Goal: Information Seeking & Learning: Learn about a topic

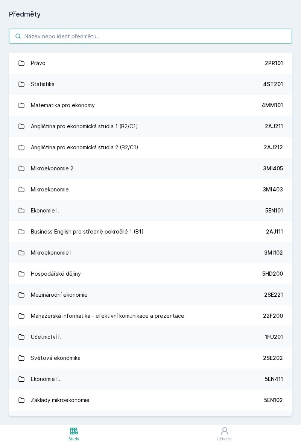
click at [193, 43] on input "search" at bounding box center [150, 36] width 283 height 15
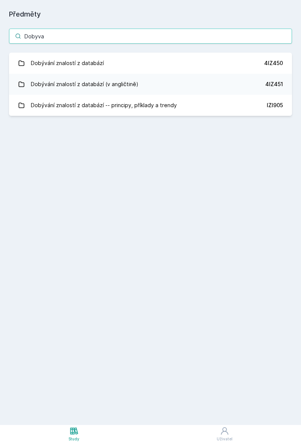
type input "Dobyva"
click at [241, 65] on link "Dobývání znalostí z databází 4IZ450" at bounding box center [150, 63] width 283 height 21
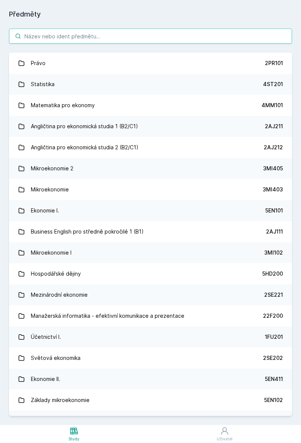
click at [228, 35] on input "search" at bounding box center [150, 36] width 283 height 15
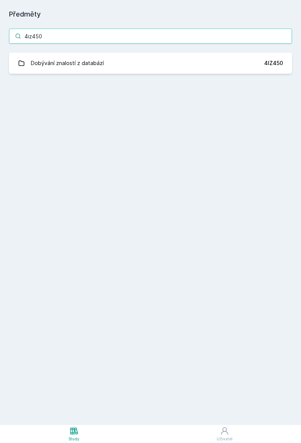
type input "4iz450"
click at [286, 64] on link "Dobývání znalostí z databází 4IZ450" at bounding box center [150, 63] width 283 height 21
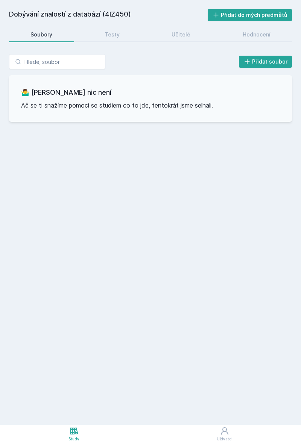
click at [128, 39] on link "Testy" at bounding box center [112, 34] width 58 height 15
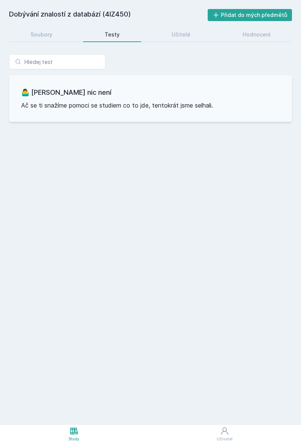
click at [183, 33] on div "Učitelé" at bounding box center [181, 35] width 19 height 8
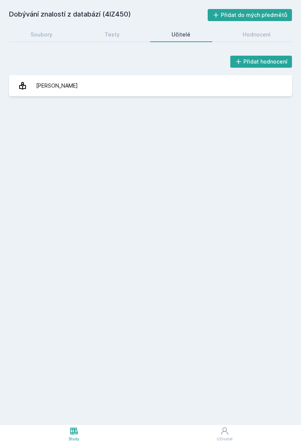
click at [268, 38] on link "Hodnocení" at bounding box center [256, 34] width 71 height 15
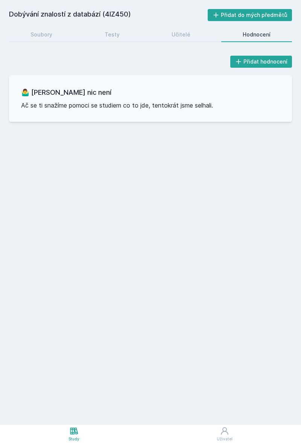
click at [189, 35] on div "Učitelé" at bounding box center [181, 35] width 19 height 8
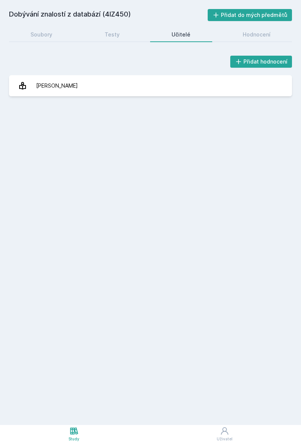
click at [49, 37] on div "Soubory" at bounding box center [41, 35] width 22 height 8
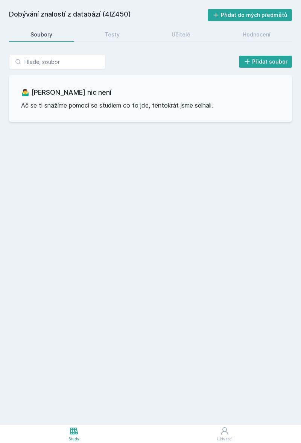
click at [201, 35] on link "Učitelé" at bounding box center [181, 34] width 62 height 15
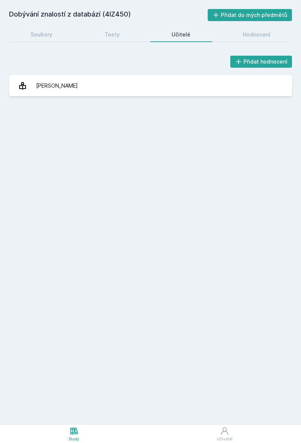
click at [172, 76] on link "Berka Petr" at bounding box center [150, 85] width 283 height 21
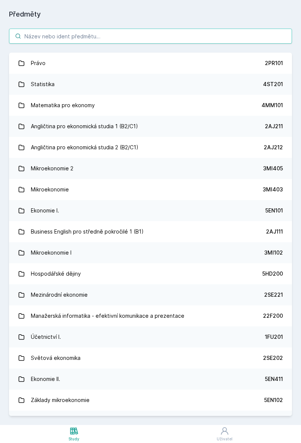
click at [216, 38] on input "search" at bounding box center [150, 36] width 283 height 15
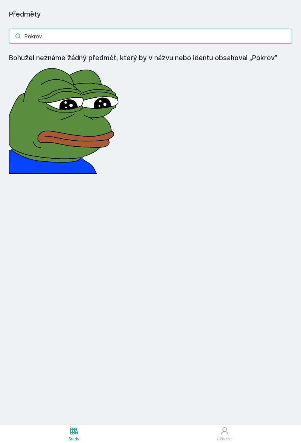
type input "Pokro"
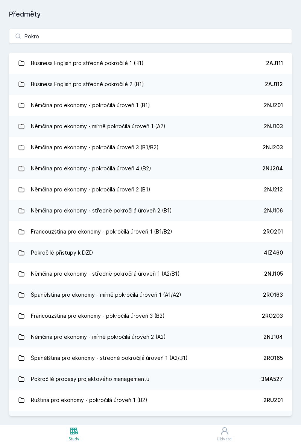
click at [256, 251] on link "Pokročilé přístupy k DZD 4IZ460" at bounding box center [150, 252] width 283 height 21
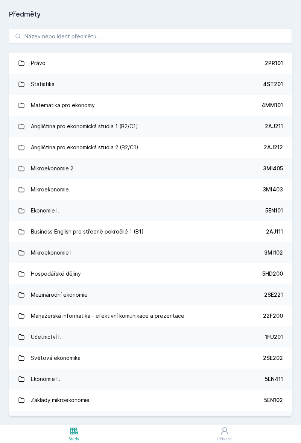
click at [276, 66] on div "2PR101" at bounding box center [274, 63] width 18 height 8
click at [23, 86] on icon at bounding box center [21, 84] width 7 height 7
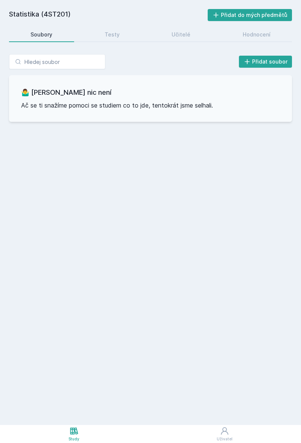
click at [282, 440] on link "Uživatel" at bounding box center [224, 434] width 153 height 18
